Goal: Task Accomplishment & Management: Complete application form

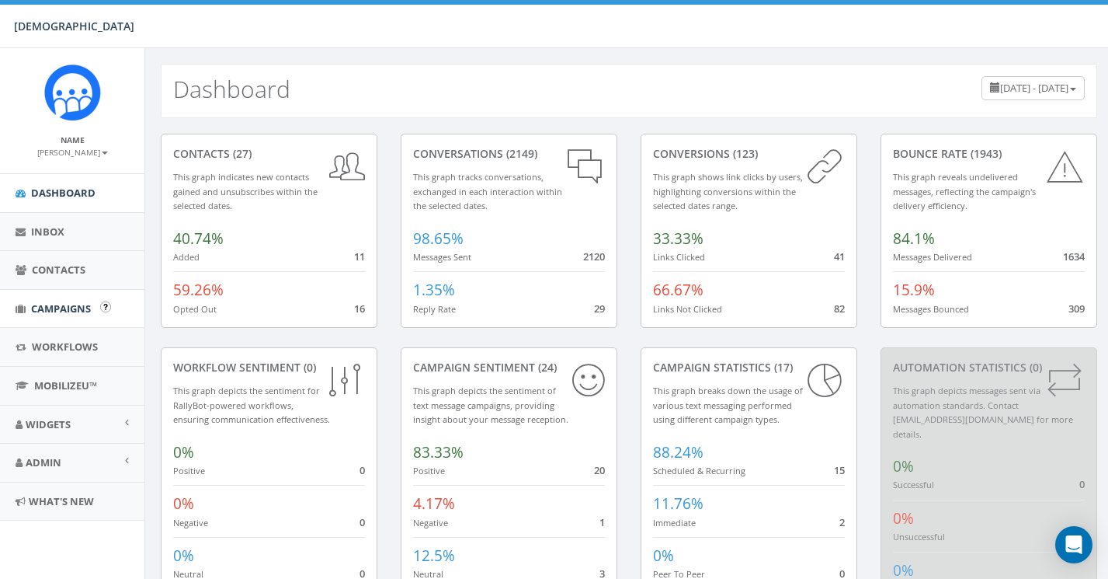
click at [60, 304] on span "Campaigns" at bounding box center [61, 308] width 60 height 14
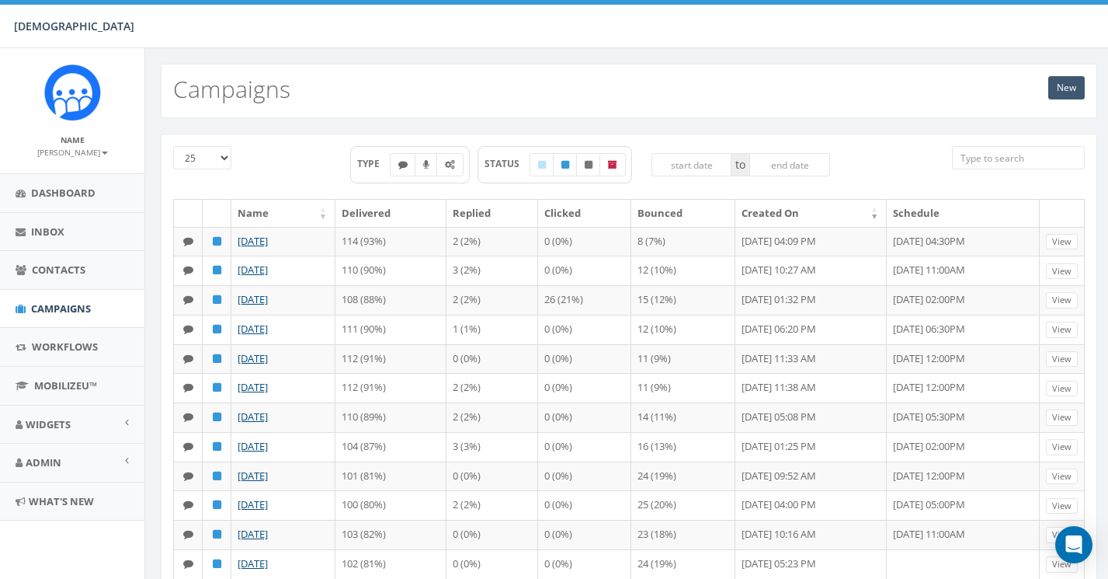
click at [1064, 81] on link "New" at bounding box center [1067, 87] width 37 height 23
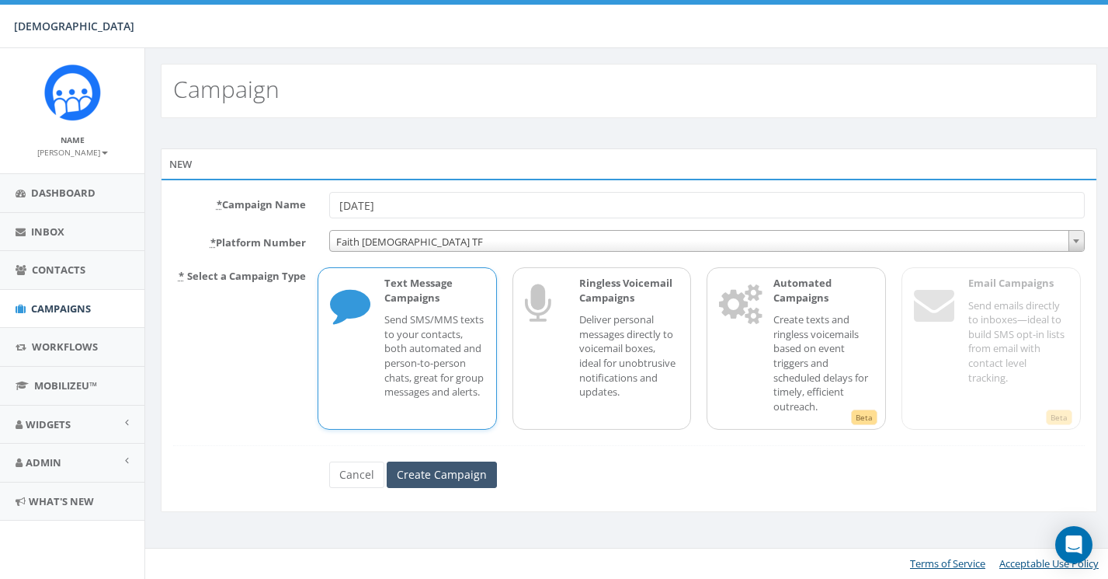
type input "[DATE]"
click at [441, 464] on input "Create Campaign" at bounding box center [442, 474] width 110 height 26
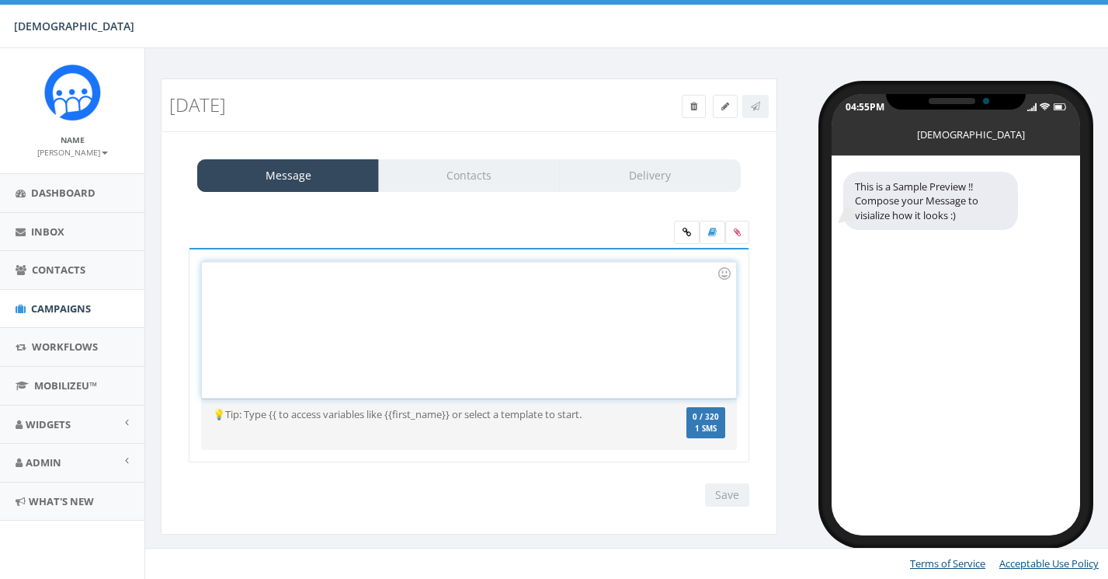
click at [304, 315] on div at bounding box center [469, 330] width 534 height 136
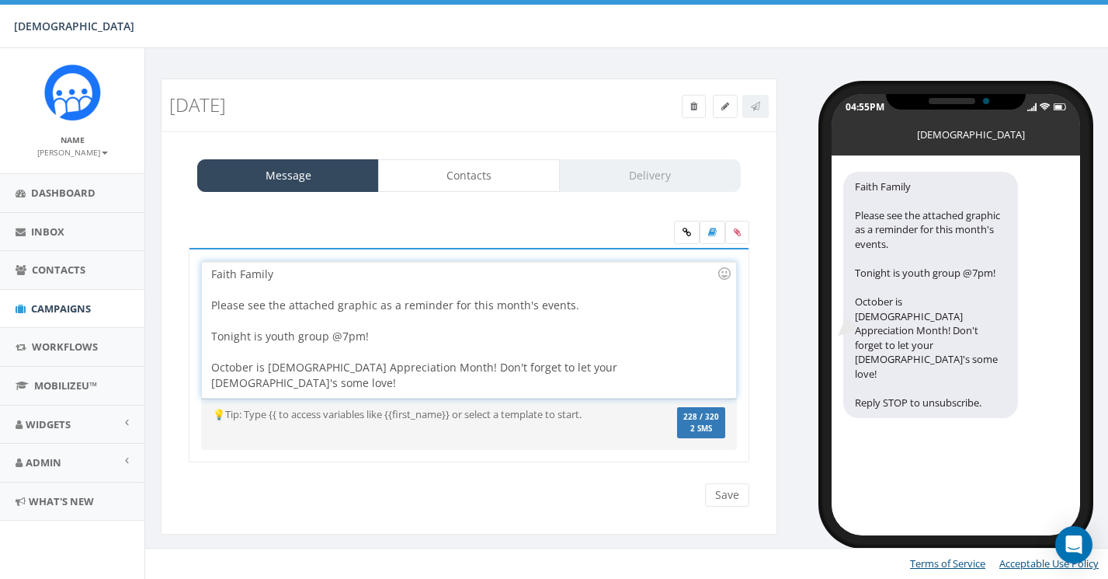
click at [501, 367] on div "October is Pastor Appreciation Month! Don't forget to let your pastor's some lo…" at bounding box center [464, 375] width 506 height 31
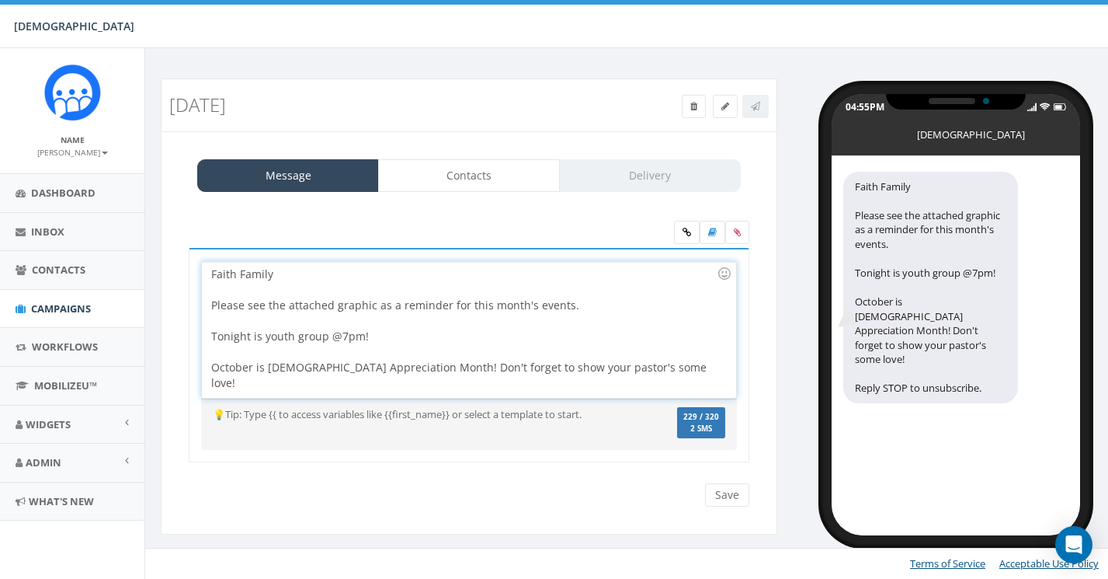
click at [666, 363] on div "October is [DEMOGRAPHIC_DATA] Appreciation Month! Don't forget to show your pas…" at bounding box center [464, 375] width 506 height 31
click at [728, 269] on div at bounding box center [724, 273] width 26 height 26
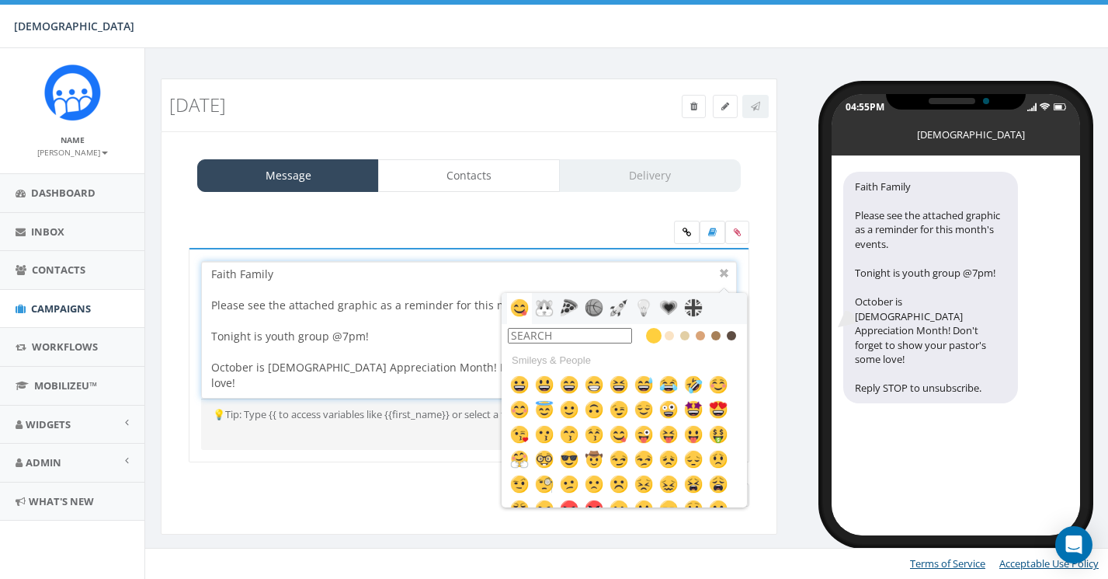
click at [580, 338] on input "text" at bounding box center [570, 336] width 124 height 16
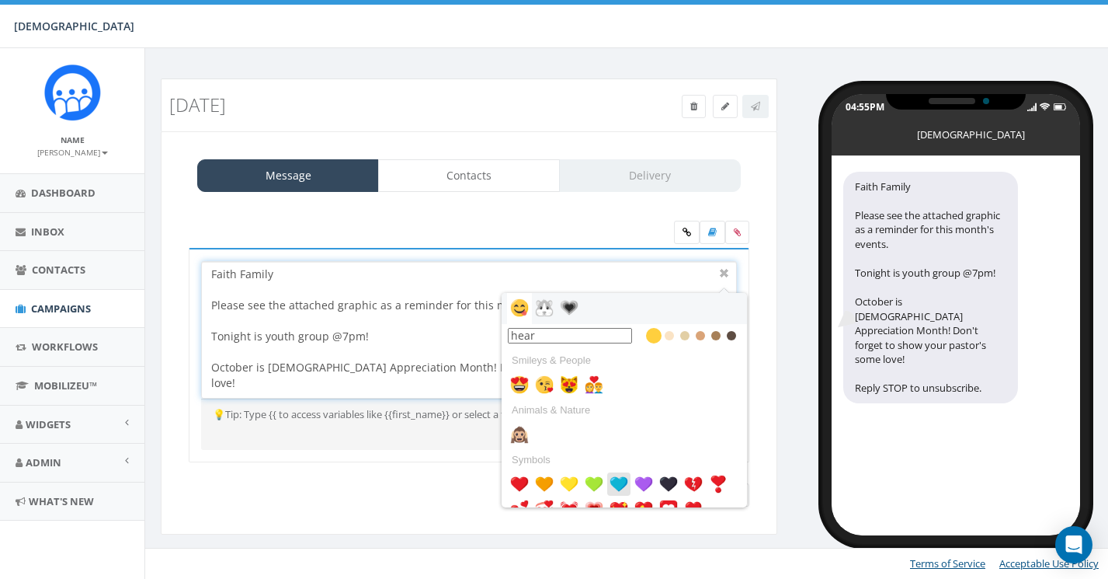
click at [623, 482] on img at bounding box center [619, 484] width 19 height 19
type input "hear"
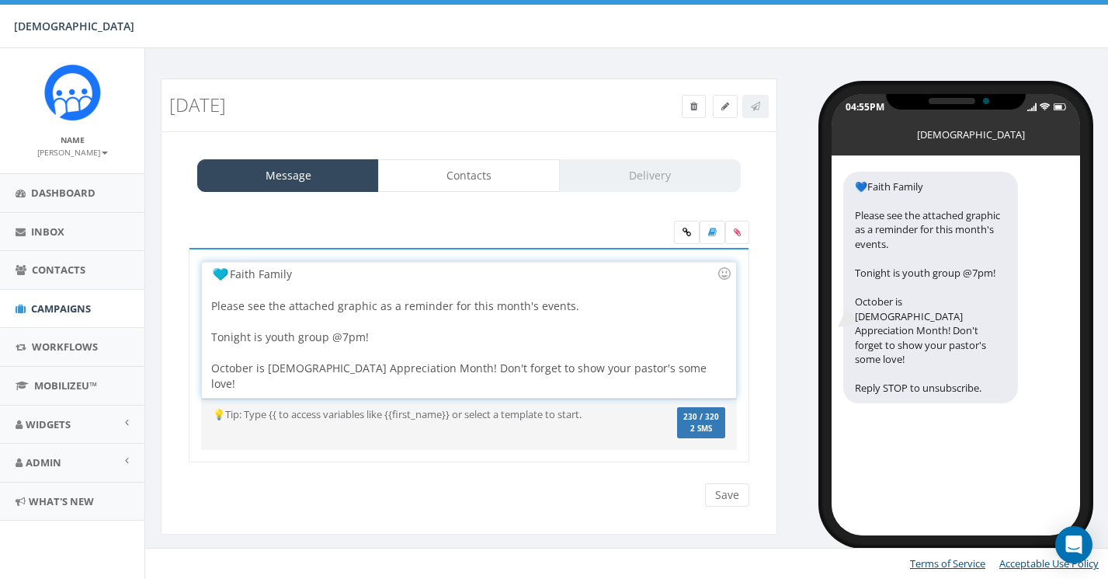
scroll to position [50, 0]
click at [666, 365] on div "Faith Family Please see the attached graphic as a reminder for this month's eve…" at bounding box center [469, 330] width 534 height 136
click at [727, 275] on div at bounding box center [724, 273] width 26 height 26
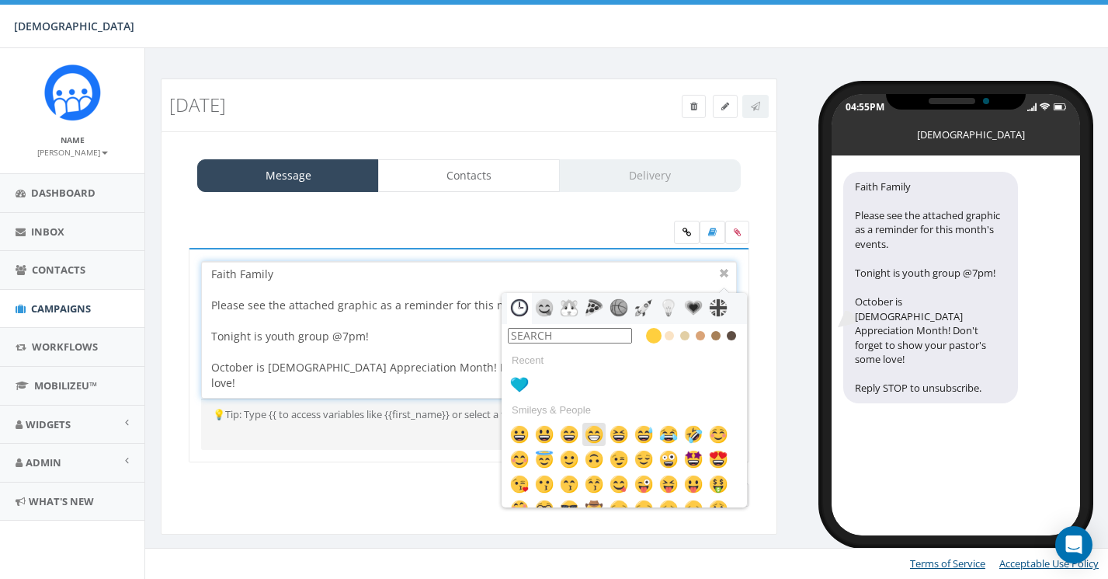
scroll to position [0, 0]
click at [517, 381] on img at bounding box center [519, 384] width 19 height 19
click at [722, 272] on div at bounding box center [724, 273] width 19 height 19
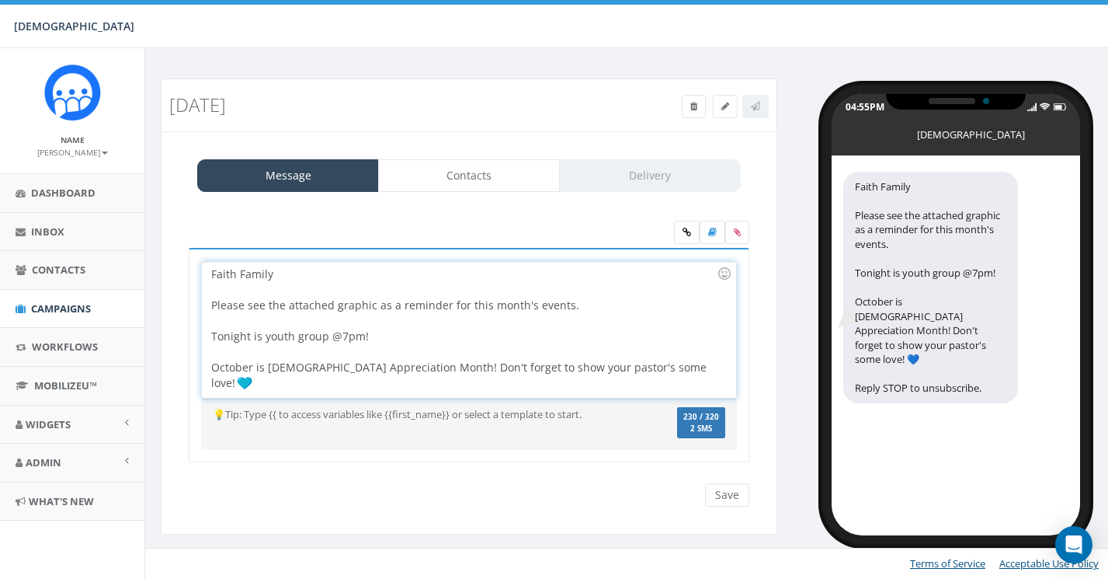
click at [582, 304] on div "Faith Family Please see the attached graphic as a reminder for this month's eve…" at bounding box center [469, 330] width 534 height 136
click at [728, 272] on div at bounding box center [724, 273] width 26 height 26
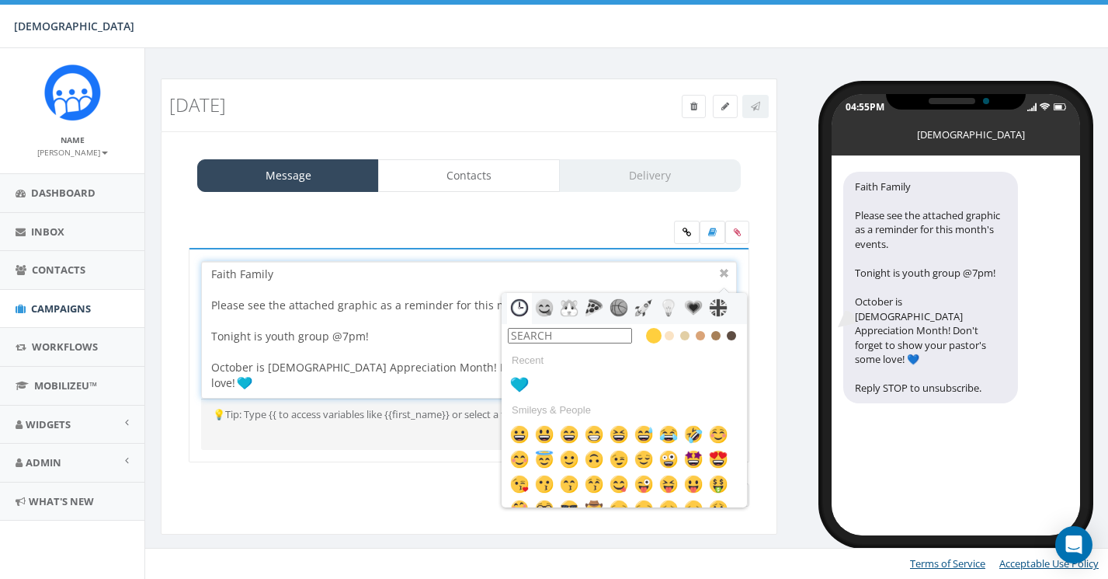
click at [559, 335] on input "text" at bounding box center [570, 336] width 124 height 16
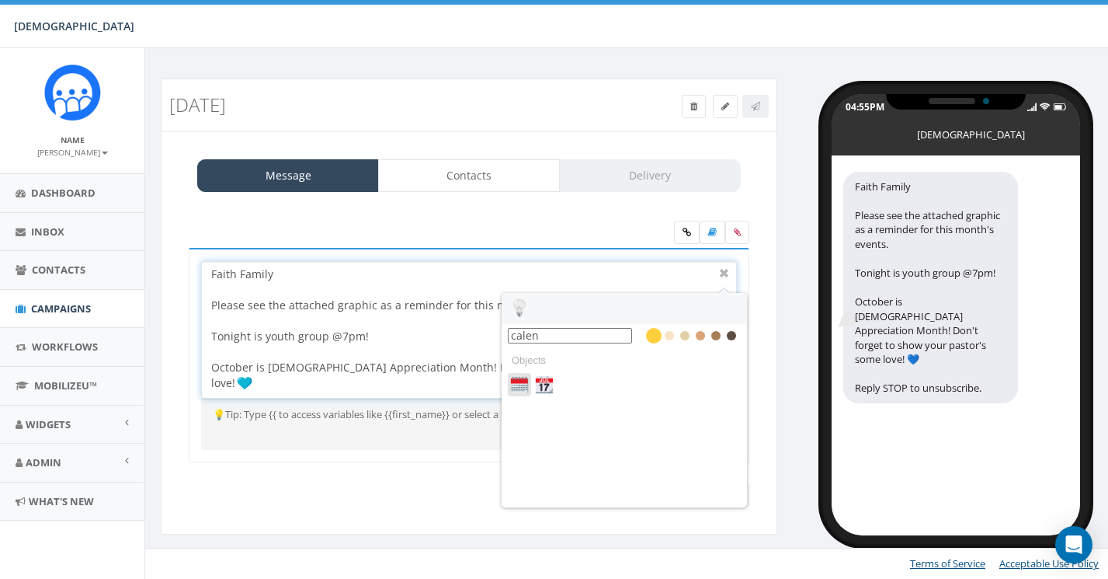
click at [517, 381] on img at bounding box center [519, 384] width 19 height 19
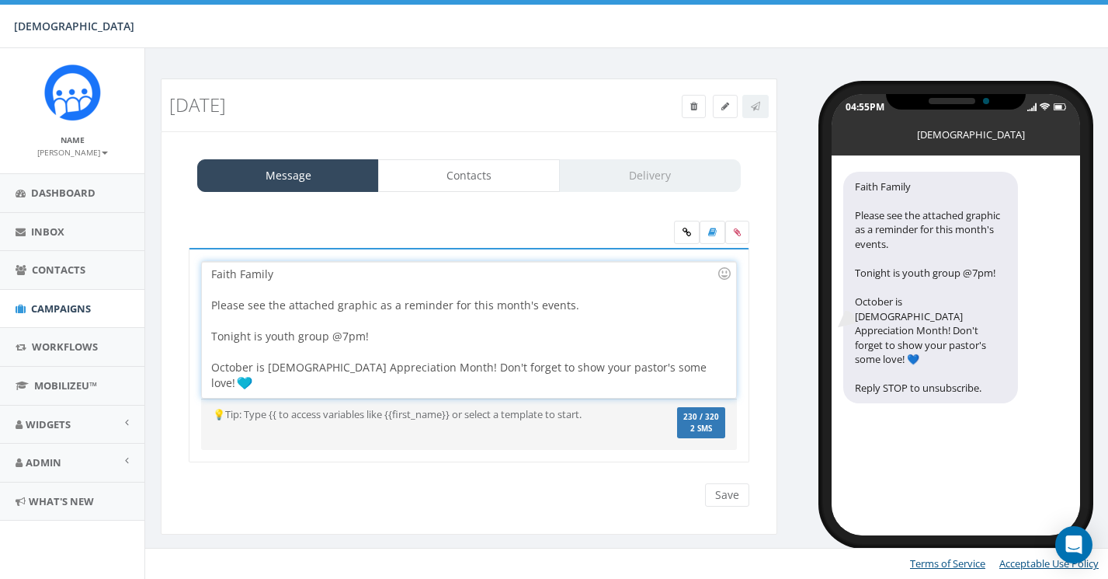
click at [583, 299] on div "Faith Family Please see the attached graphic as a reminder for this month's eve…" at bounding box center [469, 330] width 534 height 136
click at [731, 271] on div at bounding box center [724, 273] width 26 height 26
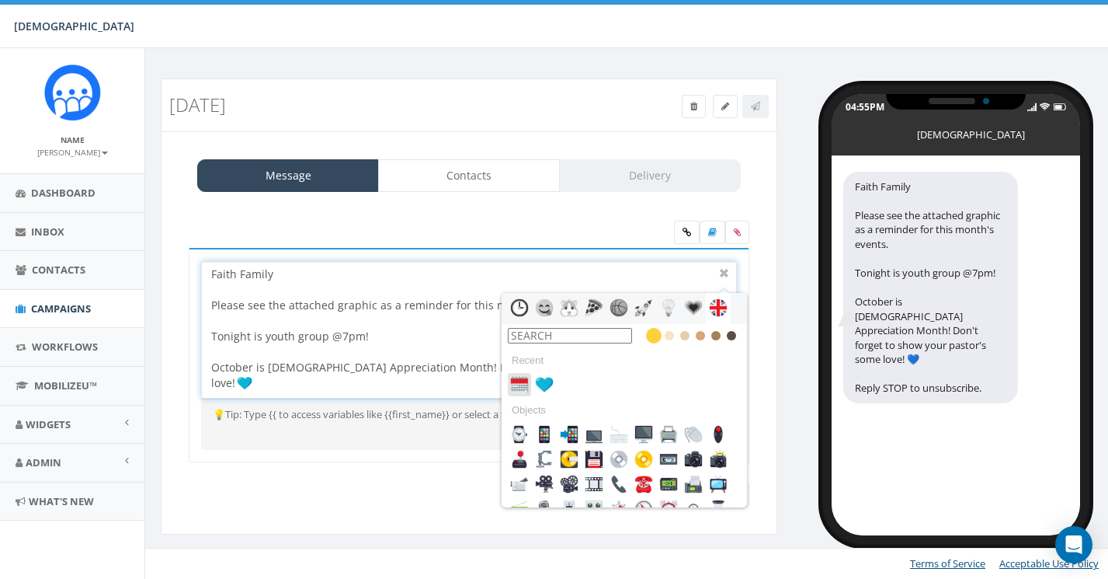
click at [520, 380] on img at bounding box center [519, 384] width 19 height 19
click at [724, 269] on div at bounding box center [724, 273] width 19 height 19
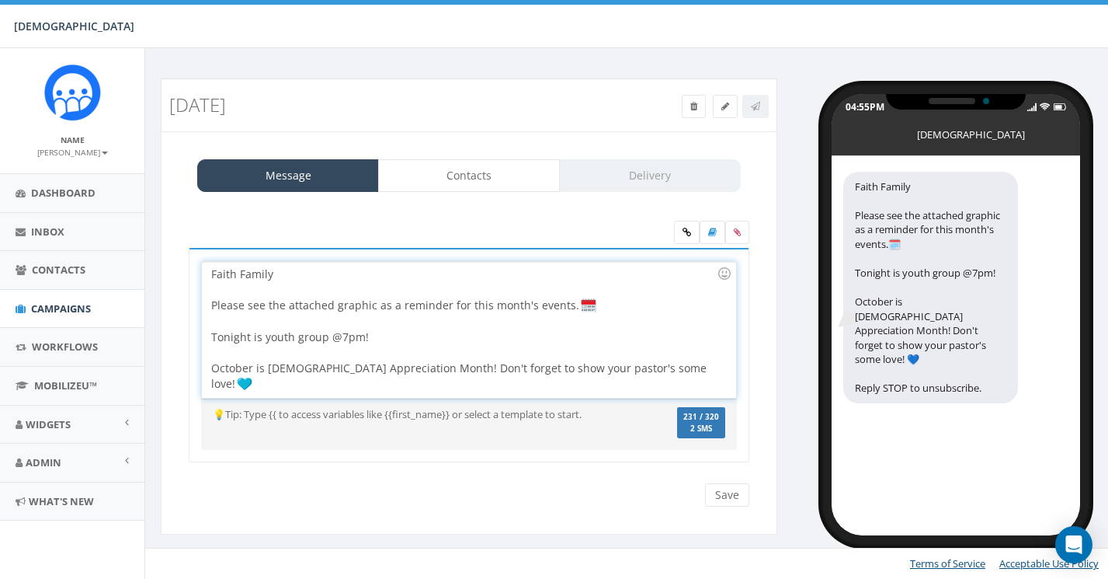
click at [451, 337] on div "Faith Family Please see the attached graphic as a reminder for this month's eve…" at bounding box center [469, 330] width 534 height 136
click at [720, 272] on div at bounding box center [724, 273] width 26 height 26
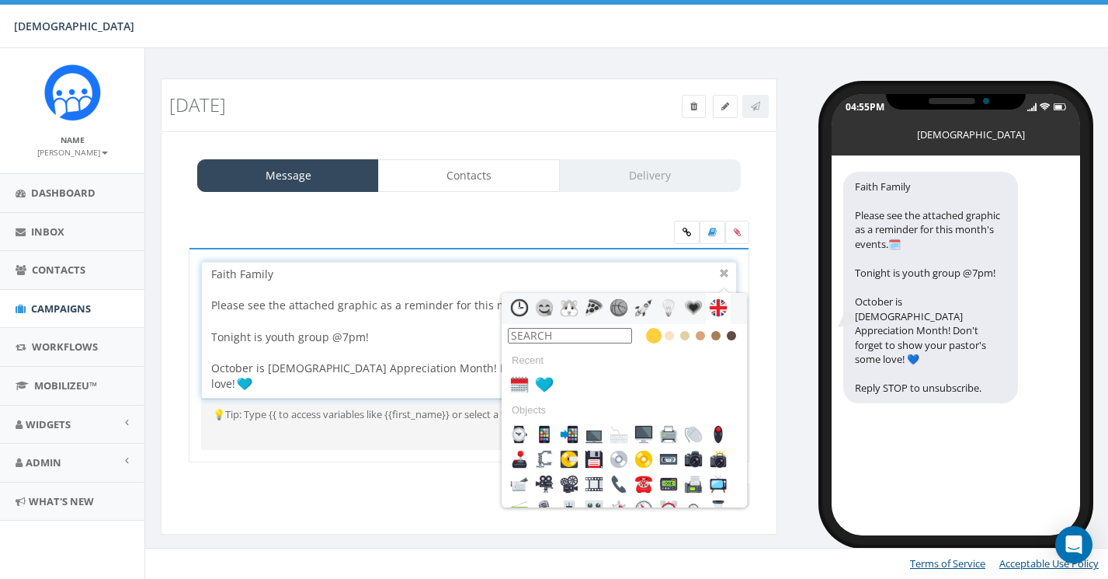
click at [518, 336] on input "text" at bounding box center [570, 336] width 124 height 16
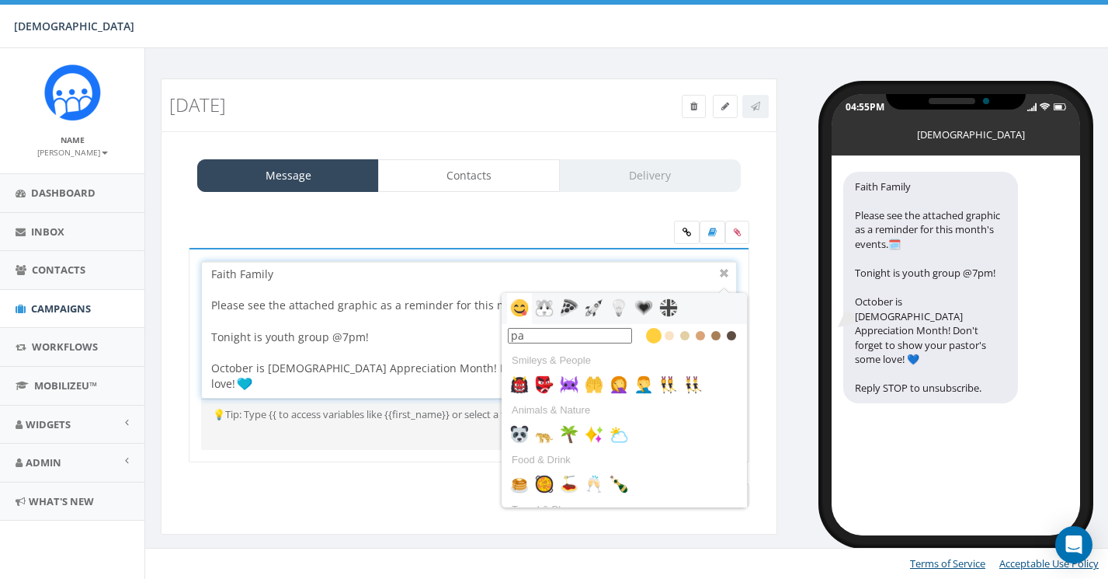
type input "p"
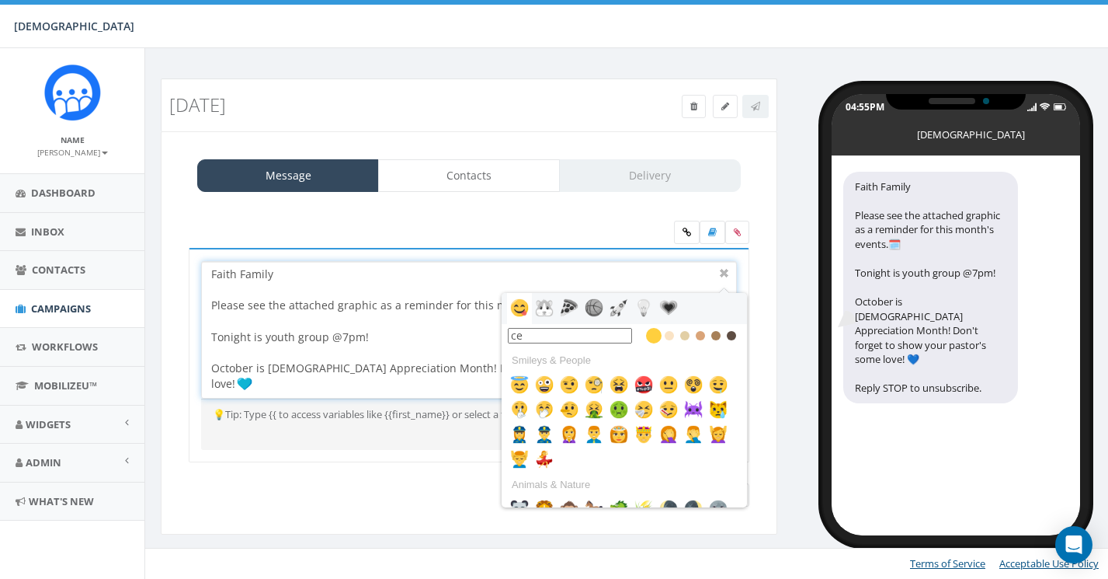
type input "c"
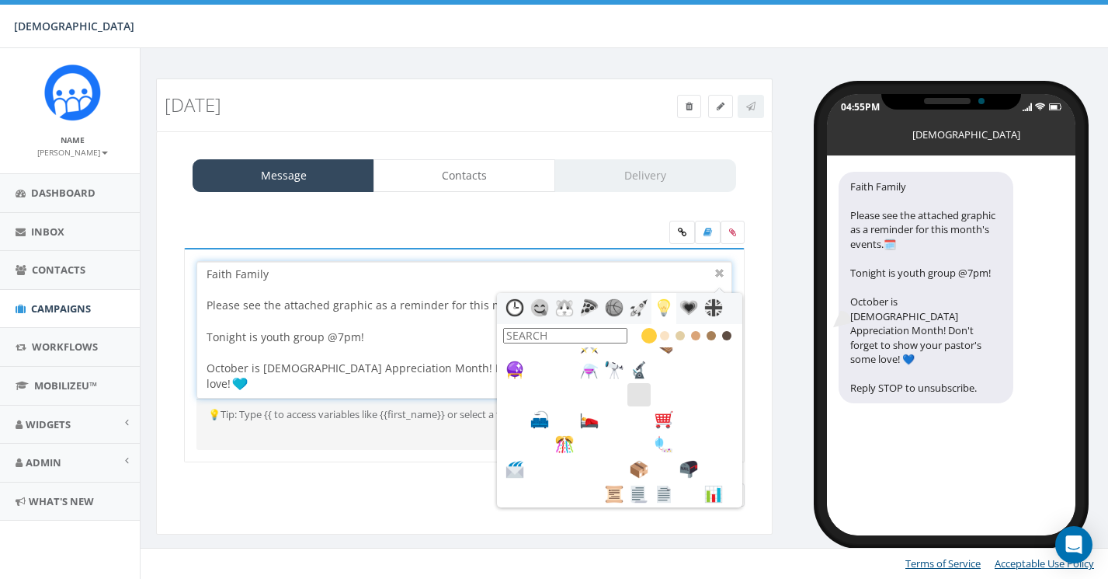
scroll to position [2659, 0]
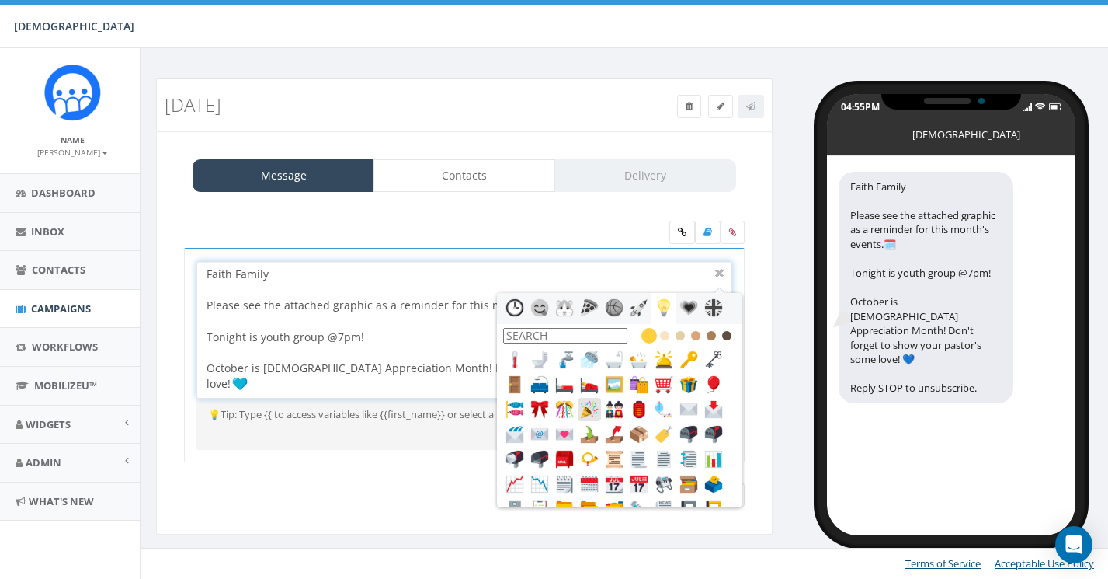
click at [587, 414] on img at bounding box center [589, 409] width 19 height 19
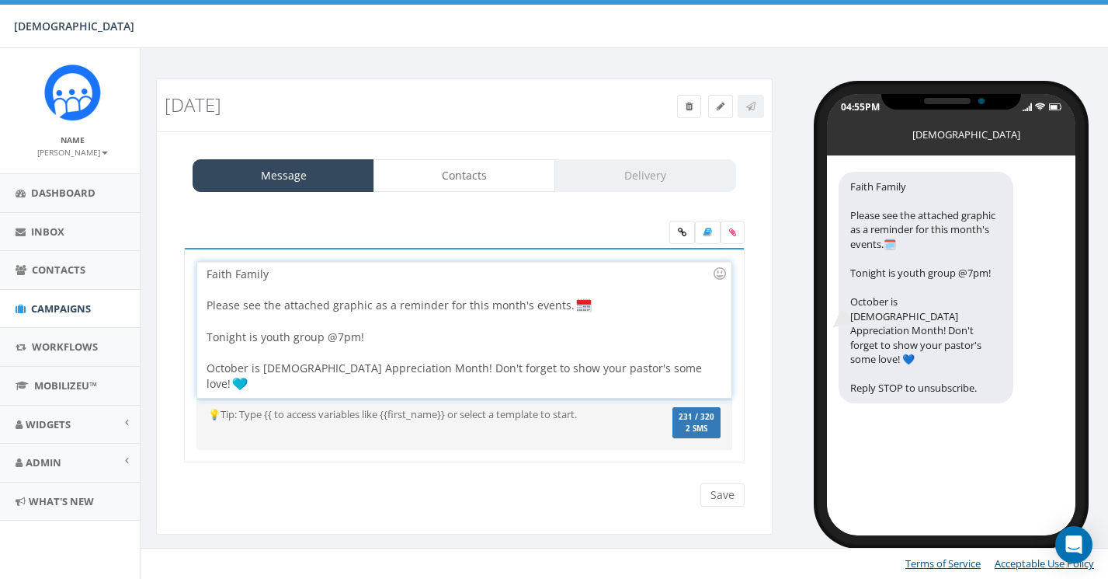
click at [512, 333] on div "Faith Family Please see the attached graphic as a reminder for this month's eve…" at bounding box center [464, 330] width 534 height 136
click at [722, 274] on div at bounding box center [720, 273] width 26 height 26
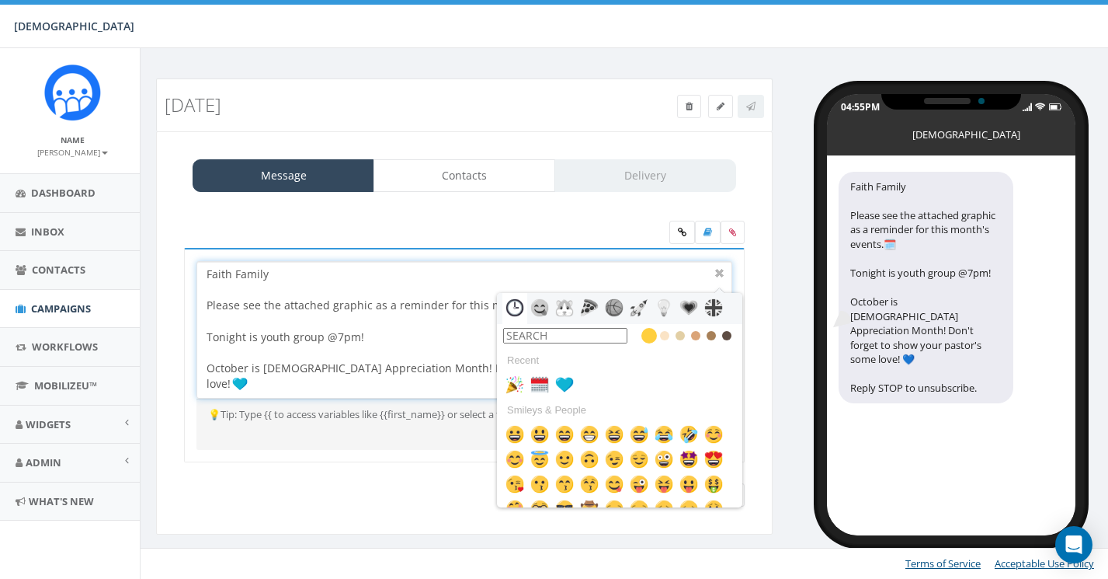
scroll to position [0, 5]
click at [517, 386] on img at bounding box center [515, 384] width 19 height 19
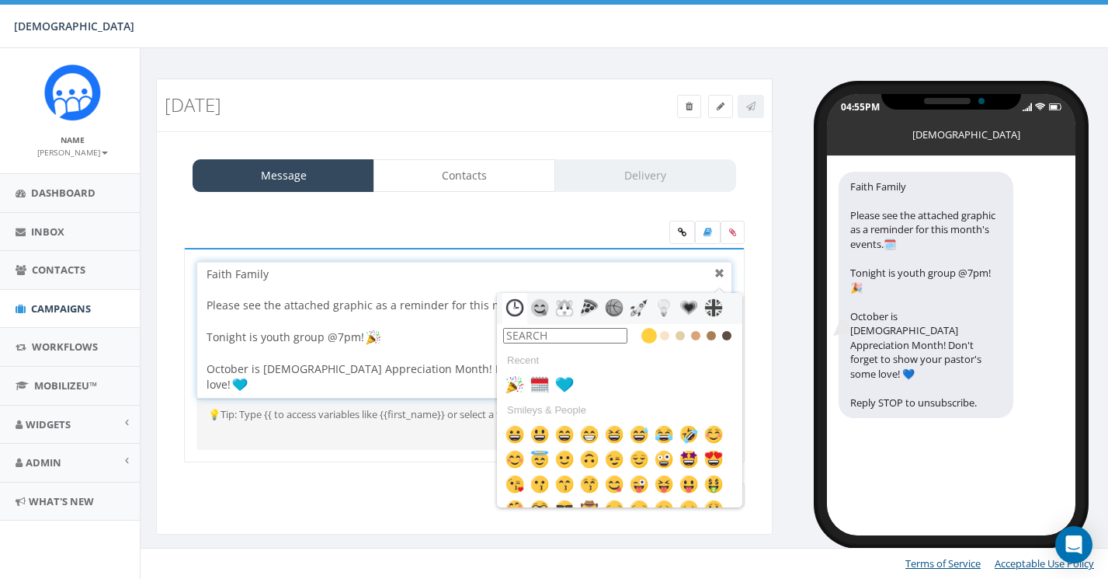
click at [718, 270] on div at bounding box center [720, 273] width 19 height 19
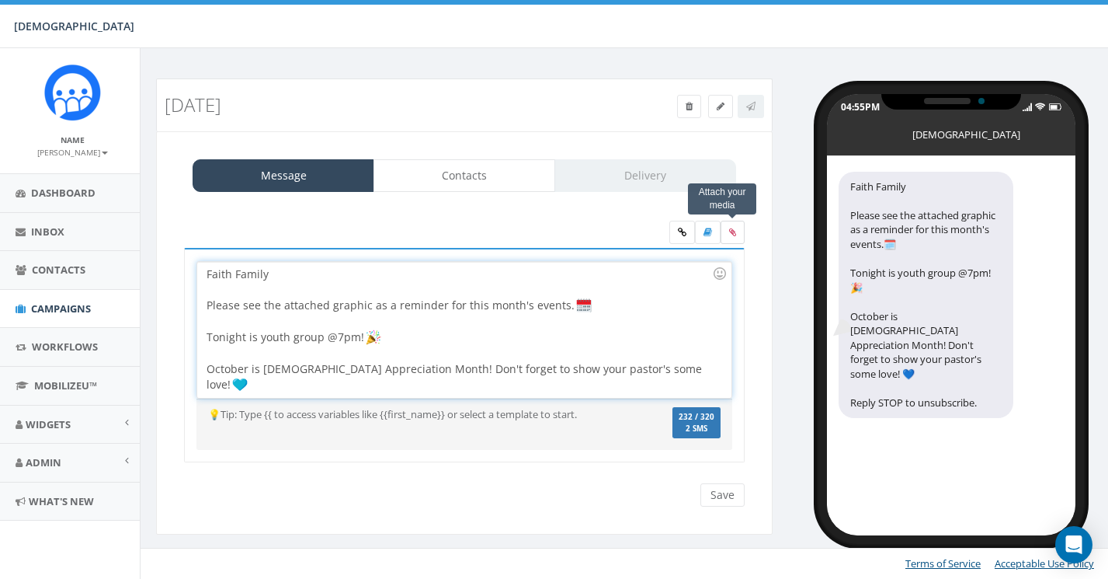
click at [737, 232] on label at bounding box center [733, 232] width 24 height 23
click at [0, 0] on input "file" at bounding box center [0, 0] width 0 height 0
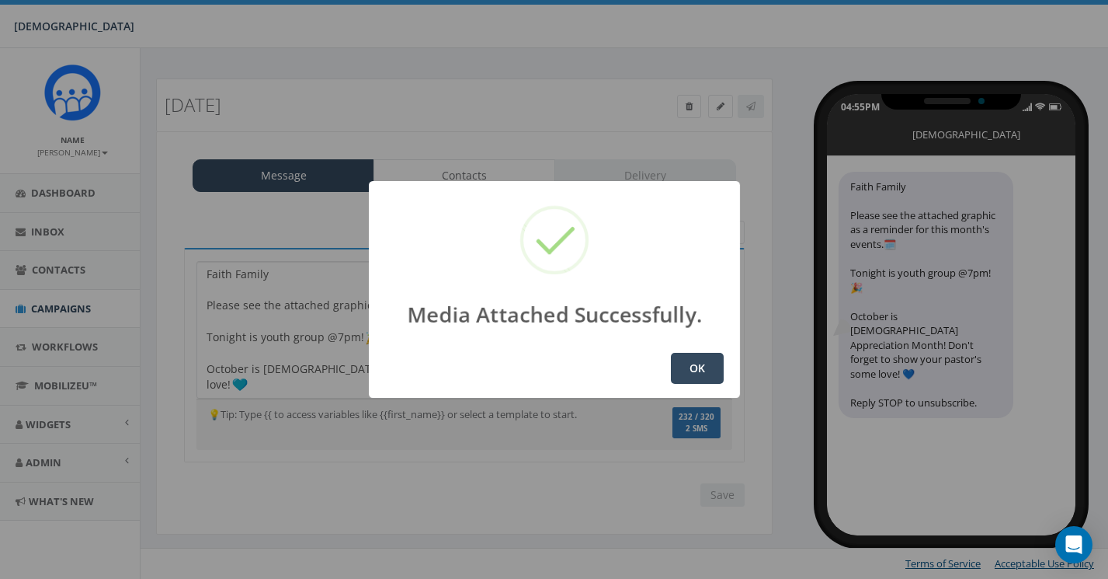
click at [702, 354] on button "OK" at bounding box center [697, 368] width 53 height 31
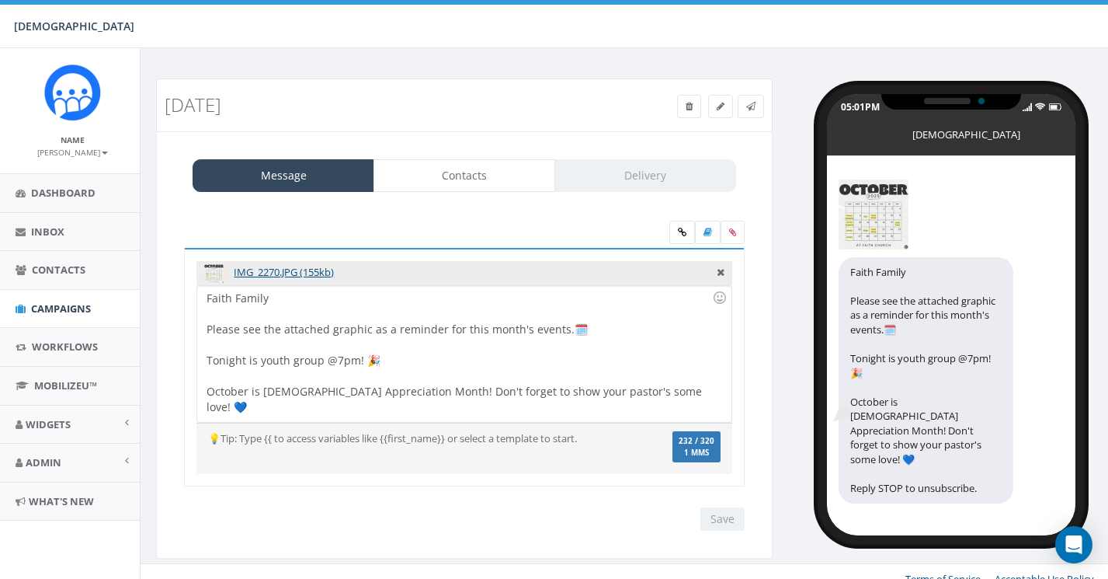
click at [478, 178] on link "Contacts" at bounding box center [465, 175] width 182 height 33
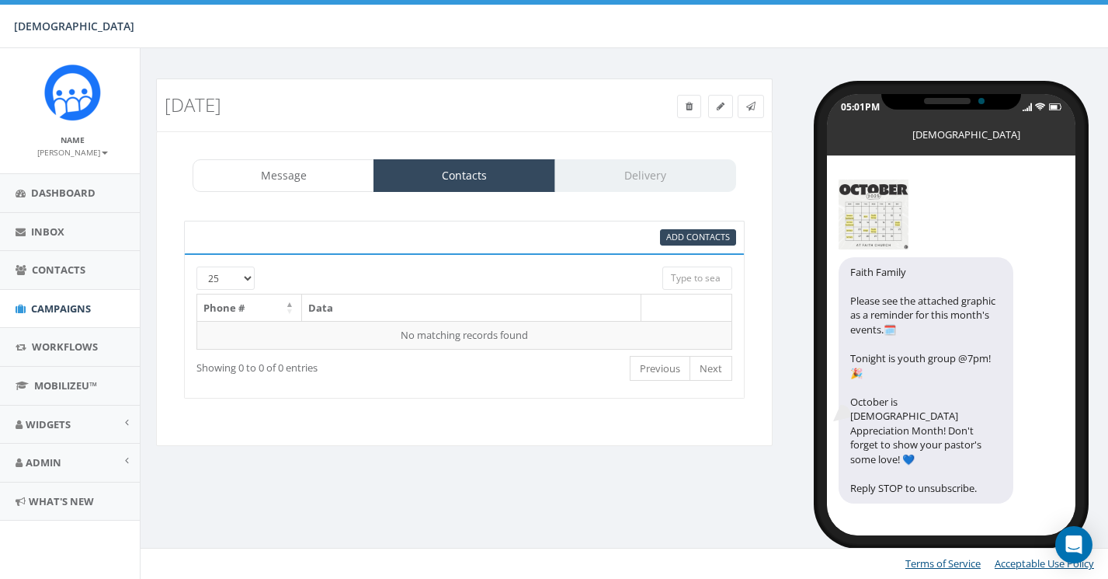
scroll to position [0, 5]
click at [721, 234] on span "Add Contacts" at bounding box center [698, 237] width 64 height 12
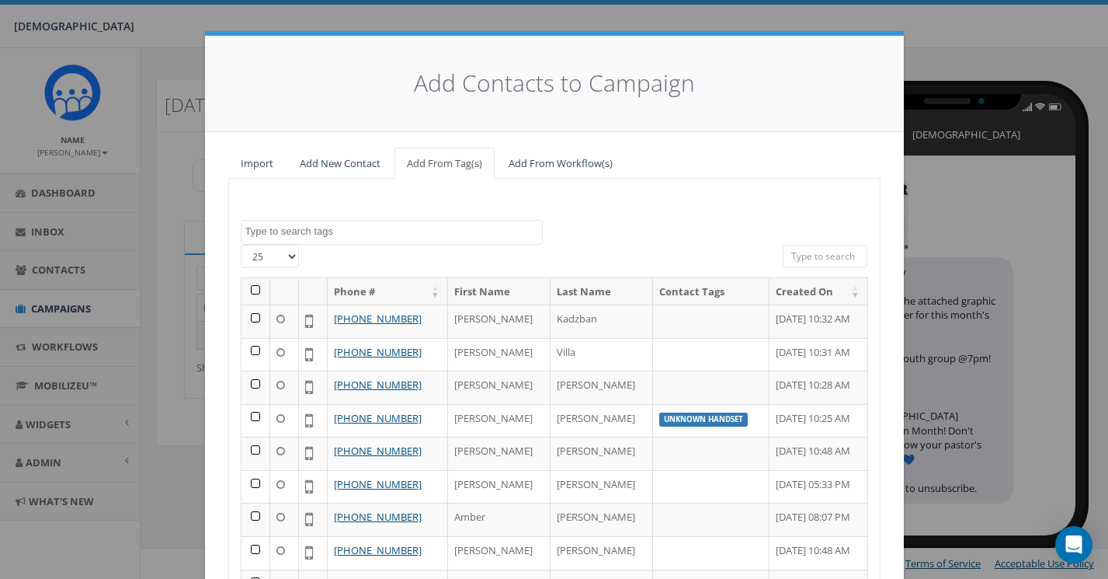
click at [256, 284] on th at bounding box center [256, 291] width 29 height 27
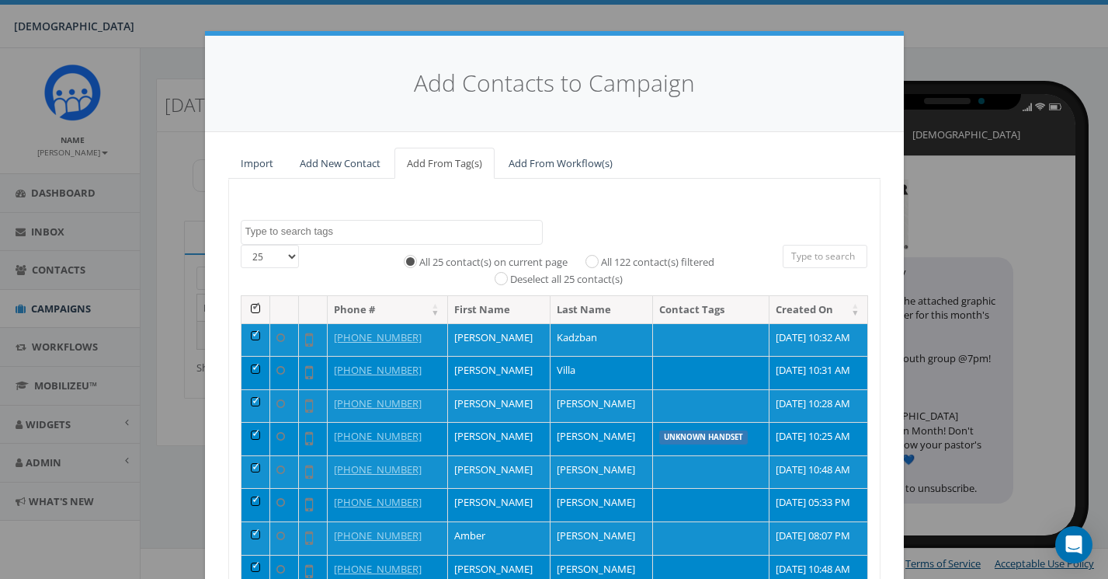
click at [592, 256] on input "All 122 contact(s) filtered" at bounding box center [596, 261] width 10 height 10
radio input "true"
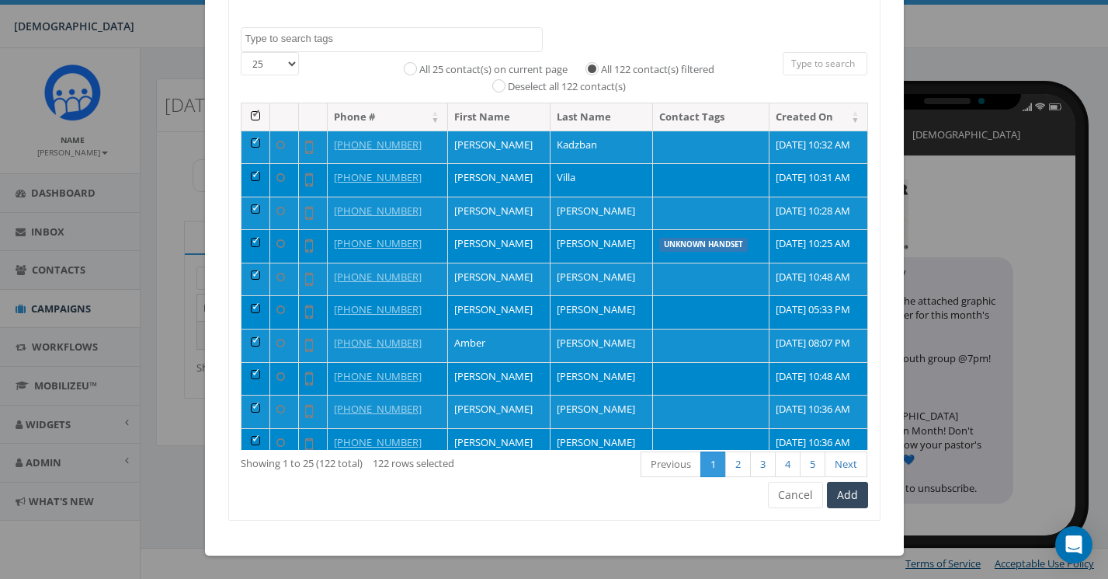
scroll to position [188, 0]
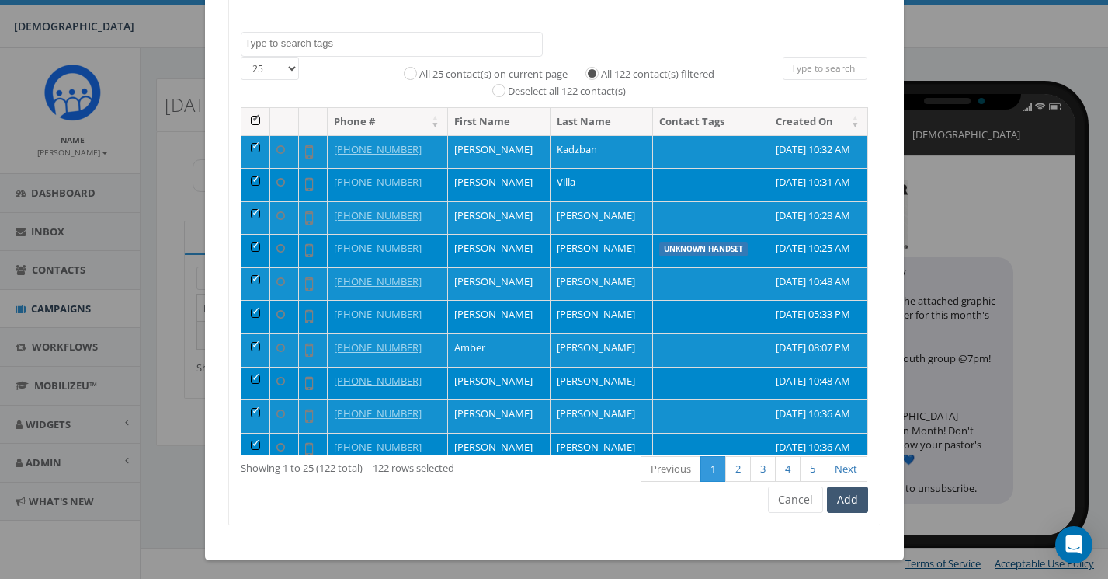
click at [852, 497] on button "Add" at bounding box center [847, 499] width 41 height 26
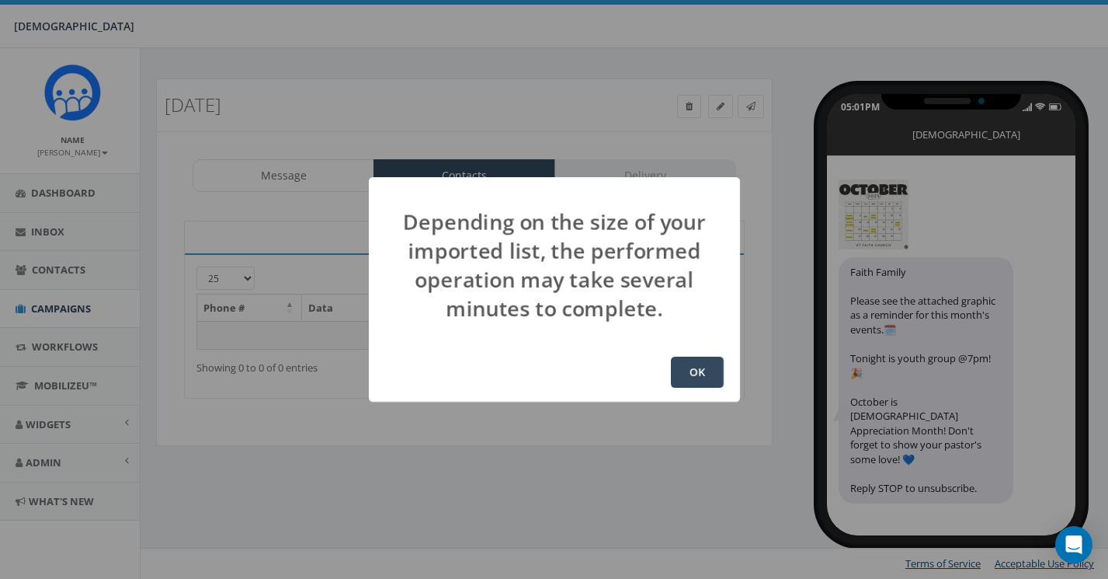
click at [707, 363] on button "OK" at bounding box center [697, 372] width 53 height 31
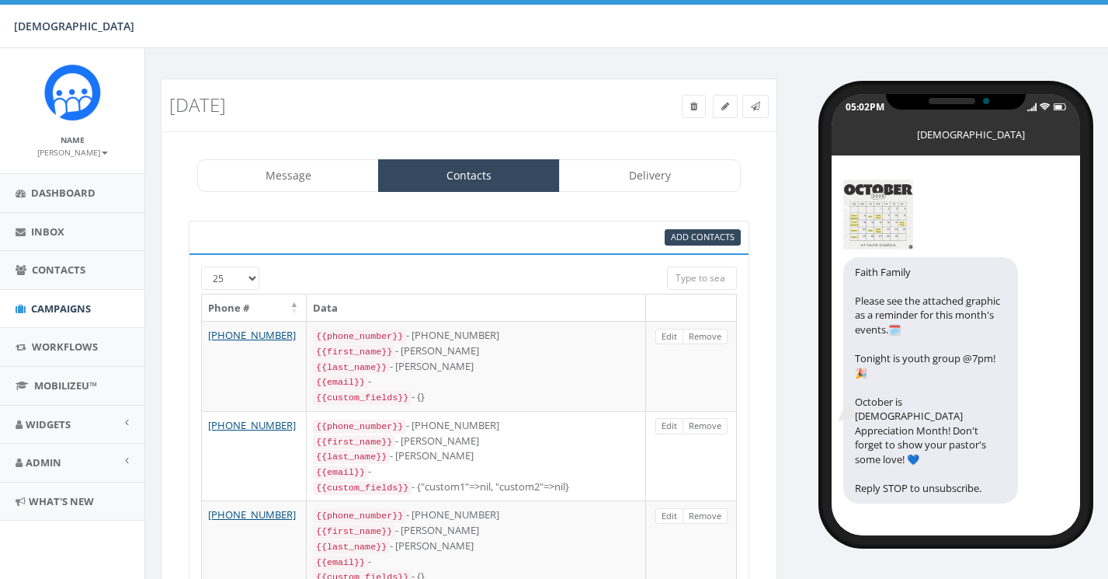
select select "852"
click at [665, 177] on link "Delivery" at bounding box center [650, 175] width 182 height 33
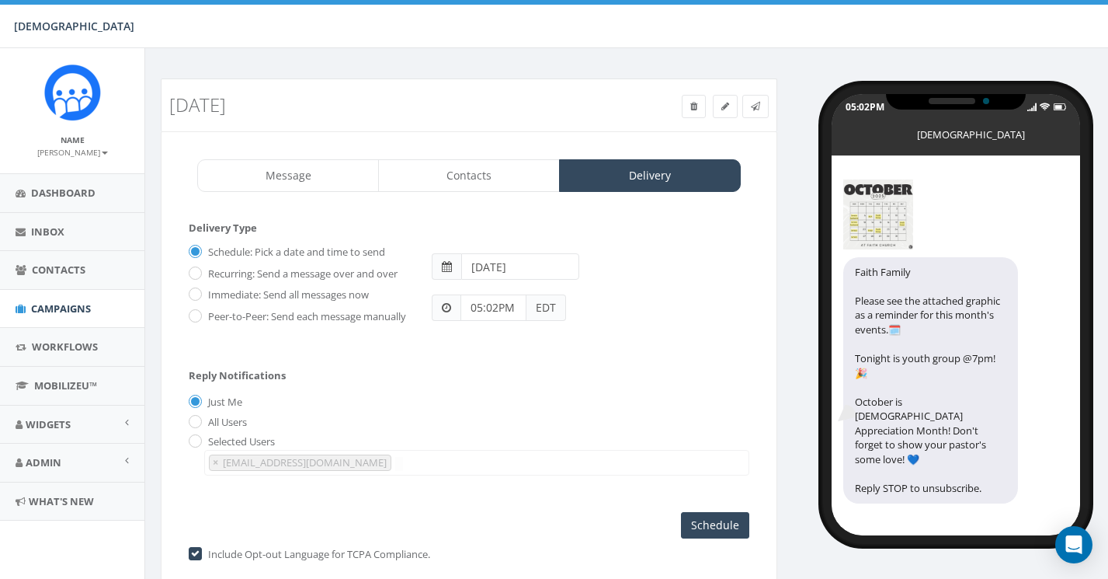
click at [204, 293] on label "Immediate: Send all messages now" at bounding box center [286, 295] width 165 height 16
click at [198, 293] on input "Immediate: Send all messages now" at bounding box center [194, 295] width 10 height 10
radio input "true"
click at [704, 530] on input "Send Now" at bounding box center [713, 525] width 73 height 26
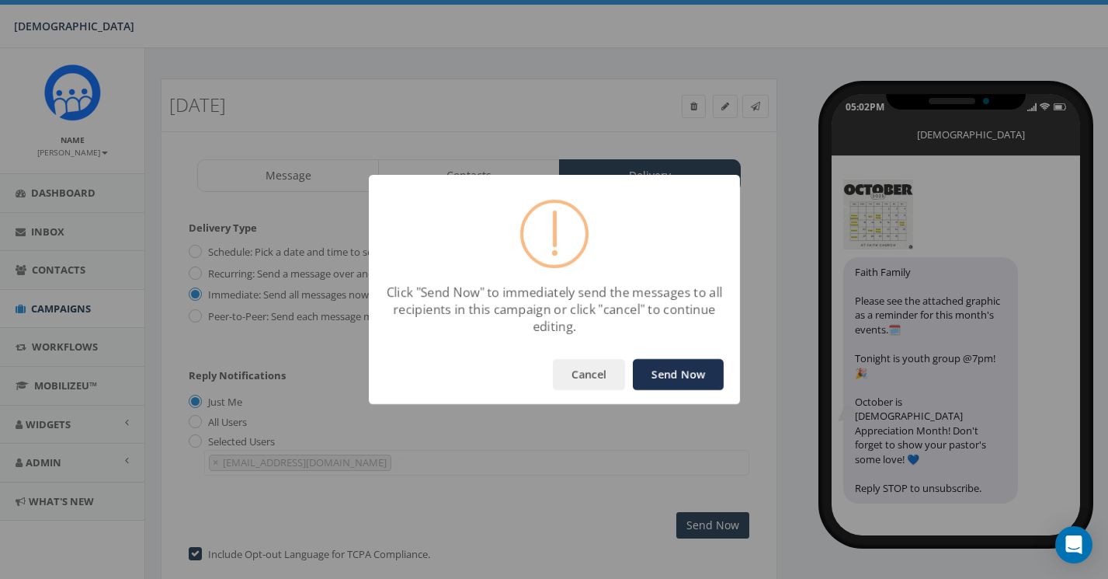
click at [690, 368] on button "Send Now" at bounding box center [678, 374] width 91 height 31
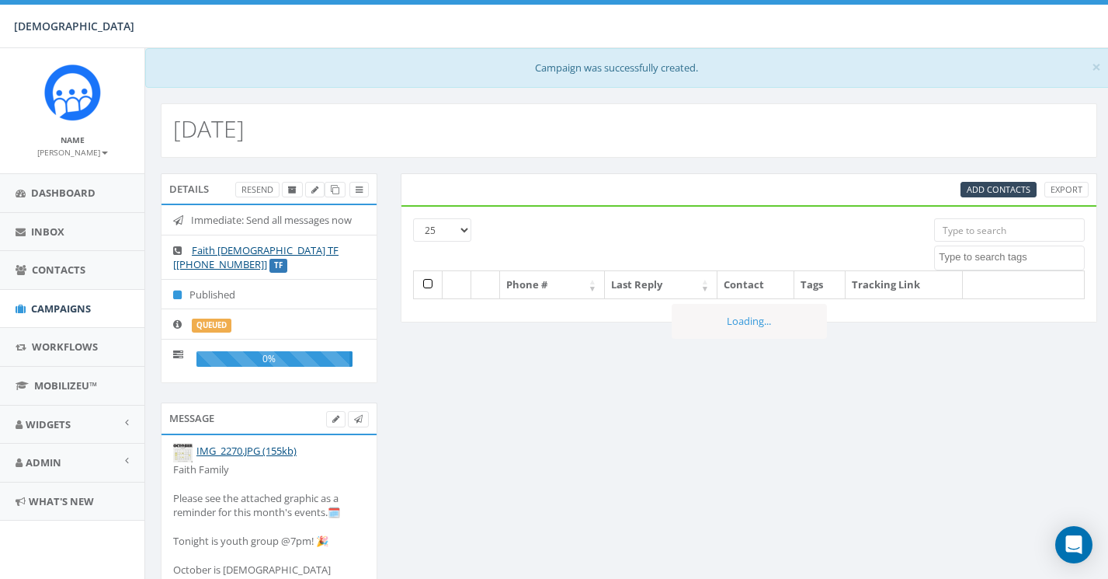
select select
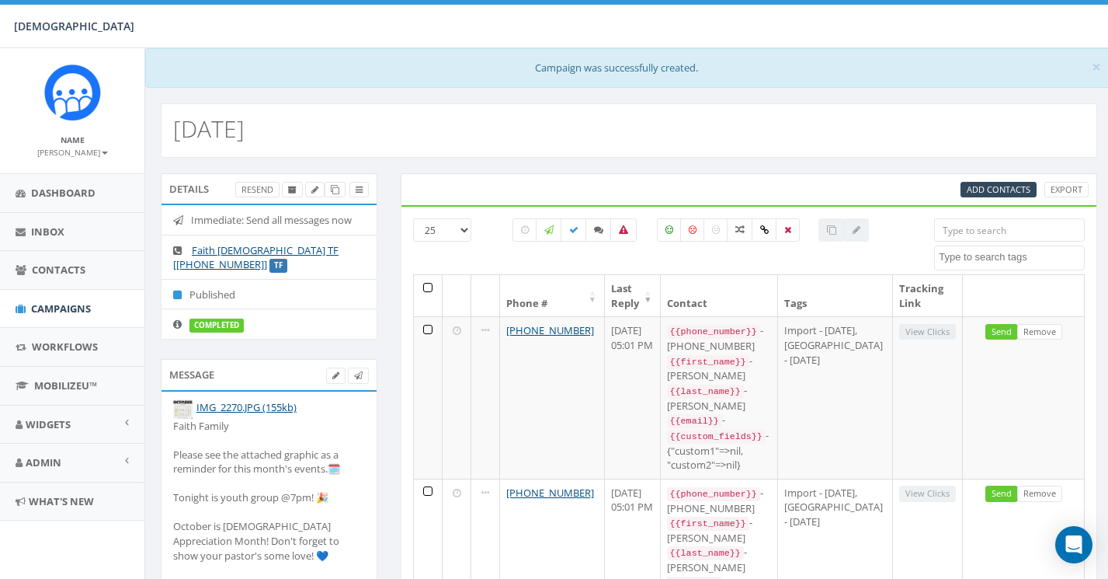
click at [102, 151] on b at bounding box center [105, 152] width 6 height 3
click at [64, 197] on link "Sign Out" at bounding box center [77, 195] width 123 height 19
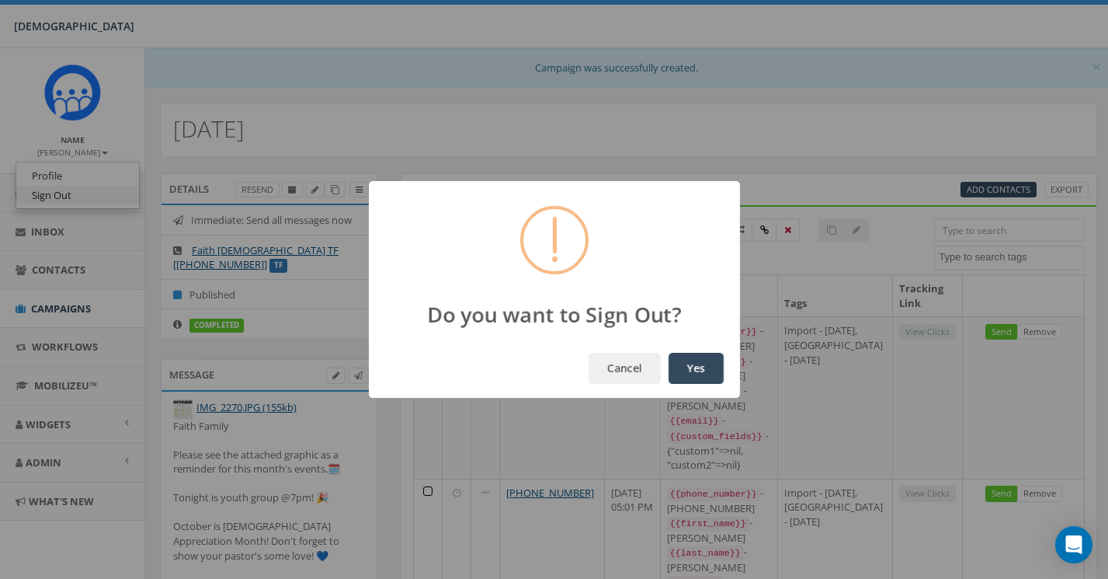
click at [695, 368] on button "Yes" at bounding box center [696, 368] width 55 height 31
